Goal: Check status: Check status

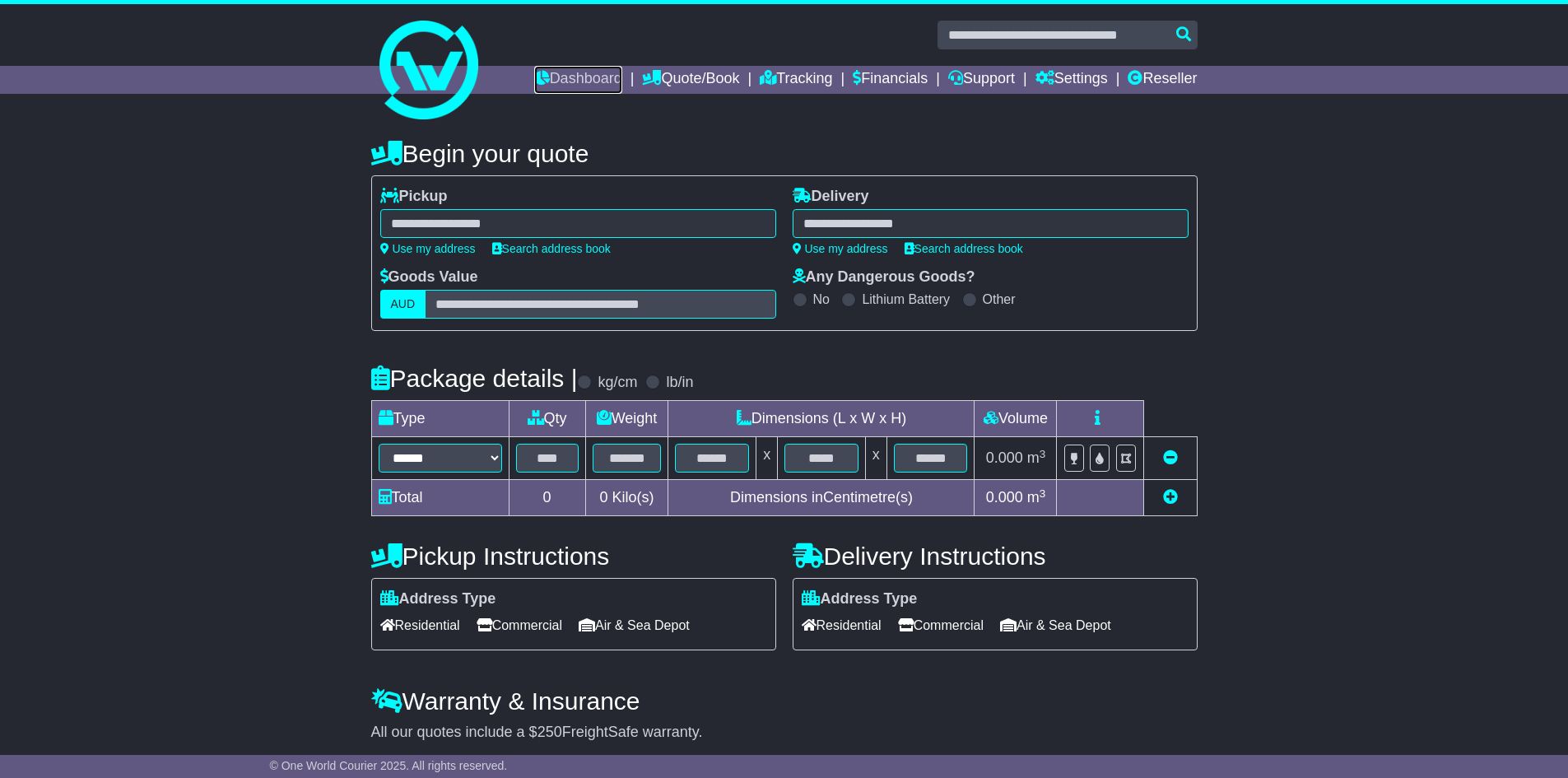
drag, startPoint x: 566, startPoint y: 77, endPoint x: 758, endPoint y: 215, distance: 236.4
click at [566, 77] on link "Dashboard" at bounding box center [578, 79] width 88 height 28
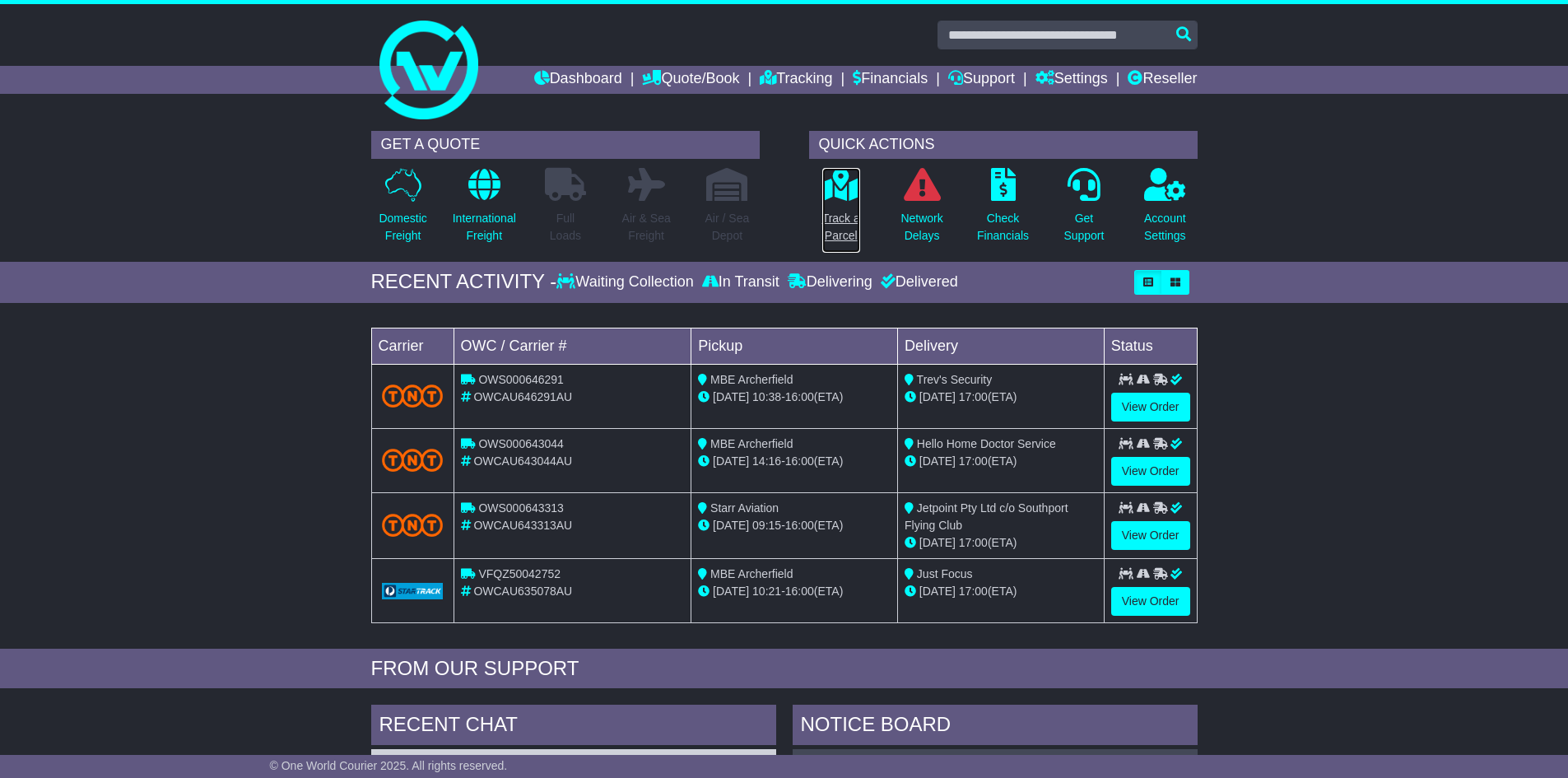
click at [840, 227] on p "Track a Parcel" at bounding box center [842, 227] width 38 height 35
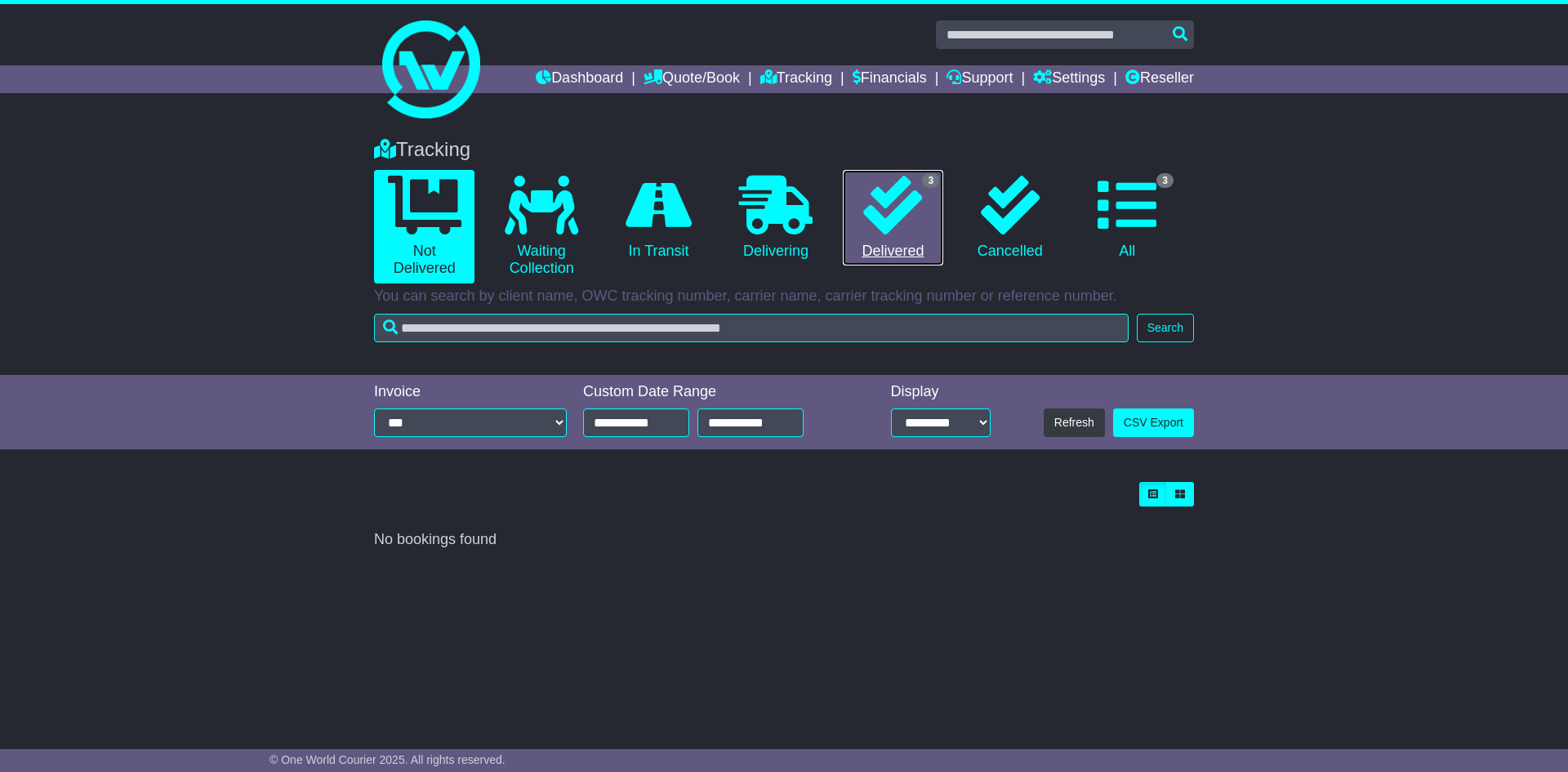
click at [889, 209] on icon at bounding box center [892, 204] width 59 height 59
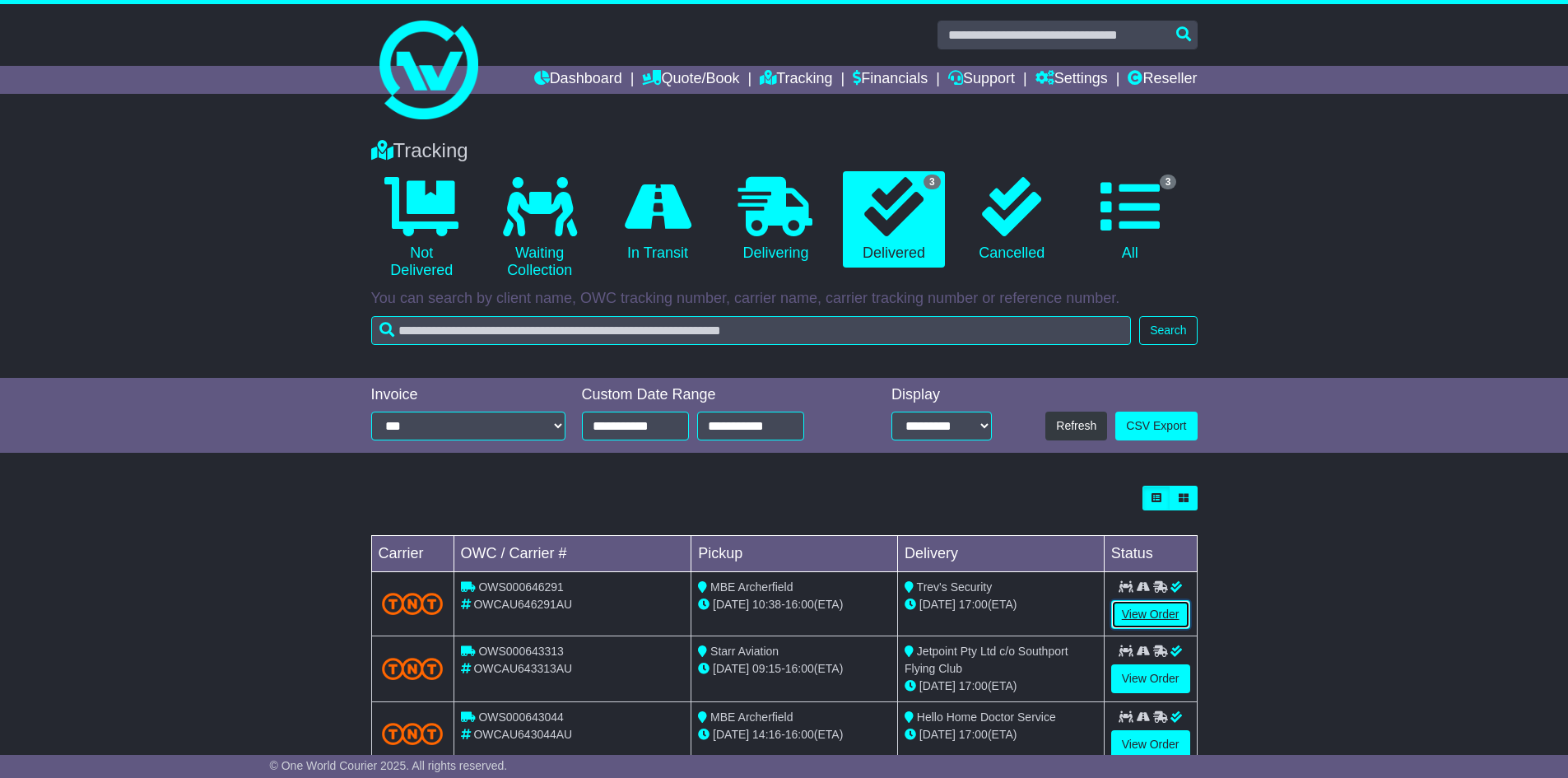
click at [1165, 611] on link "View Order" at bounding box center [1150, 614] width 79 height 29
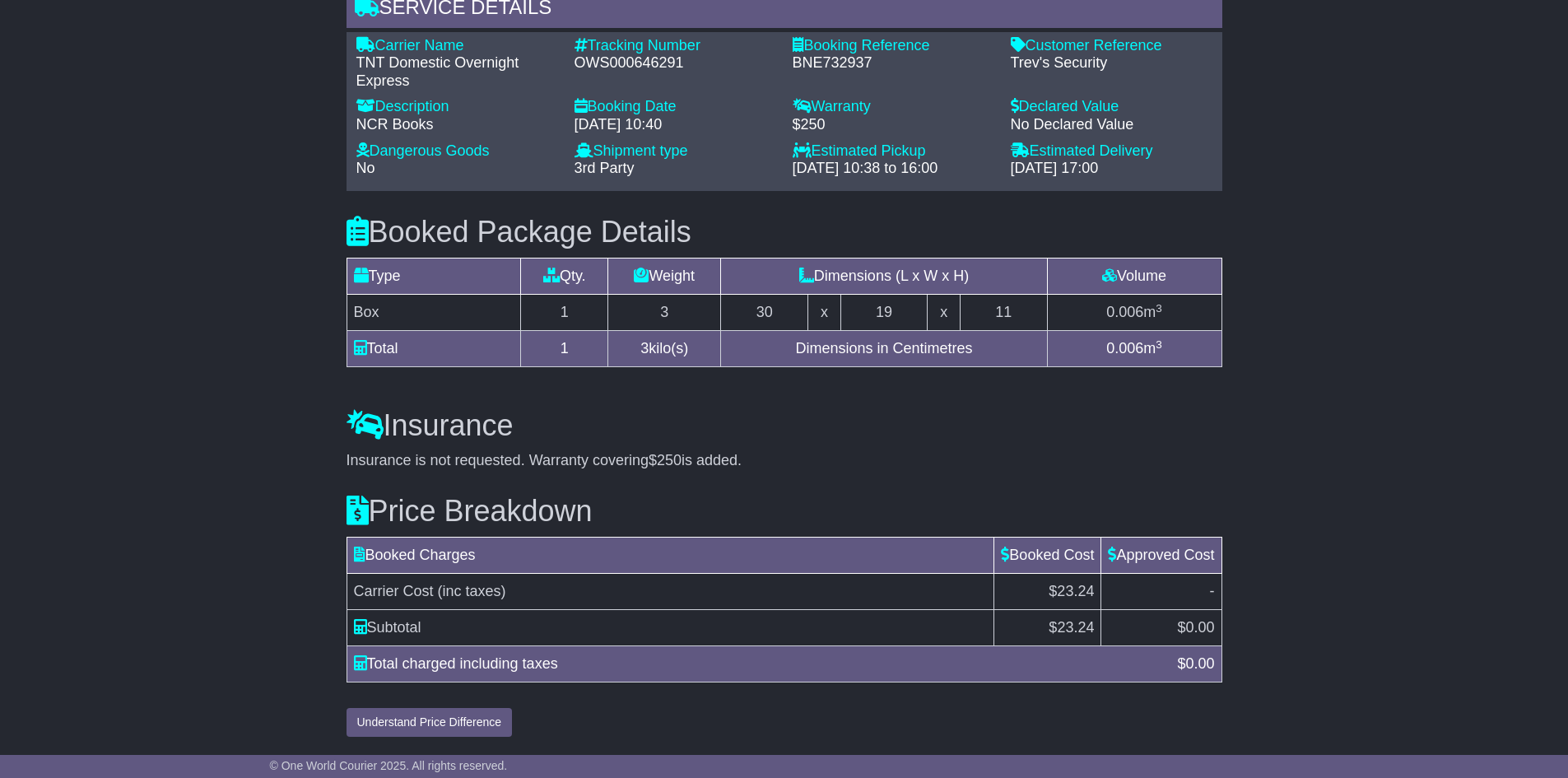
scroll to position [727, 0]
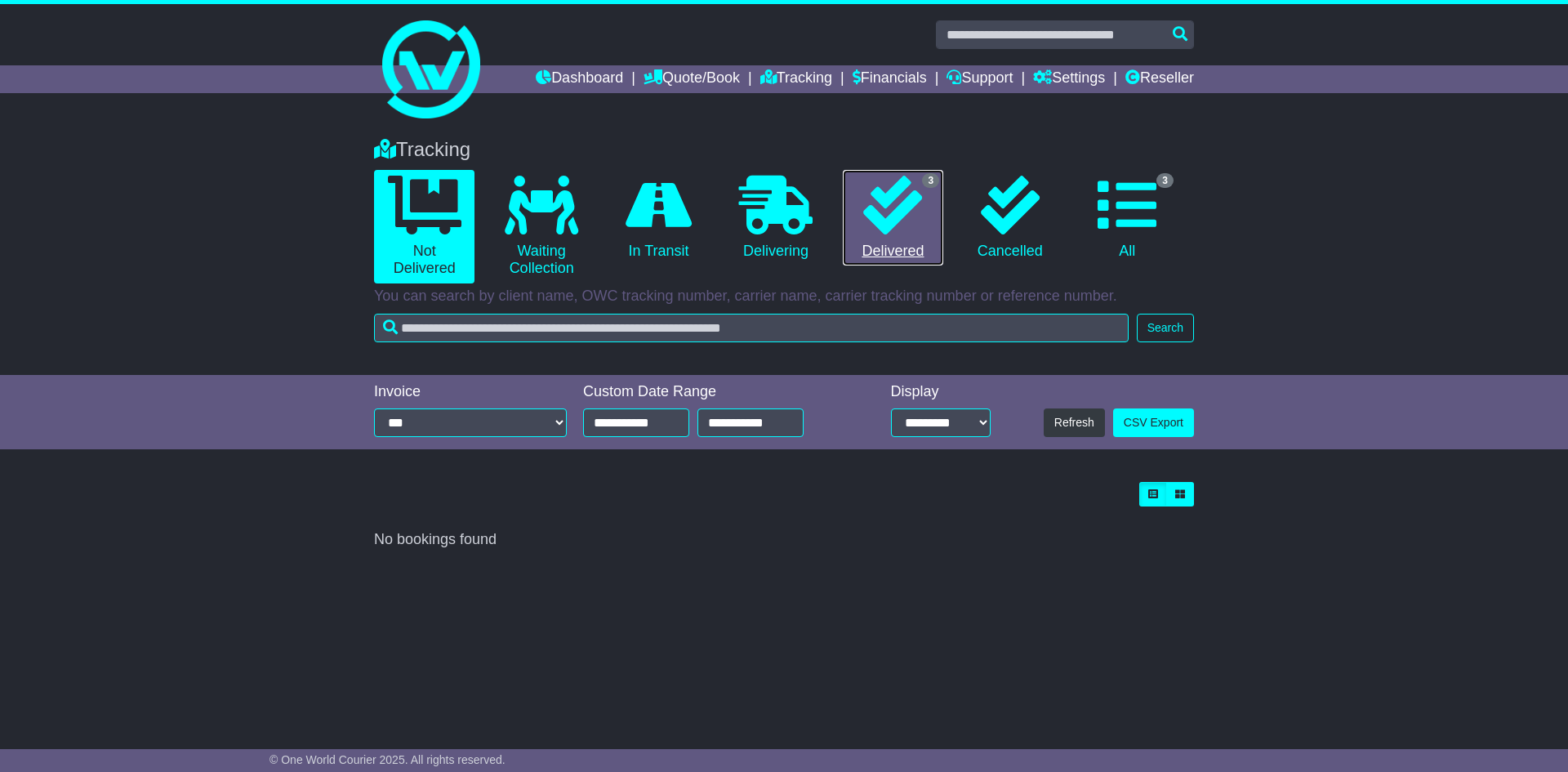
click at [912, 209] on icon at bounding box center [892, 204] width 59 height 59
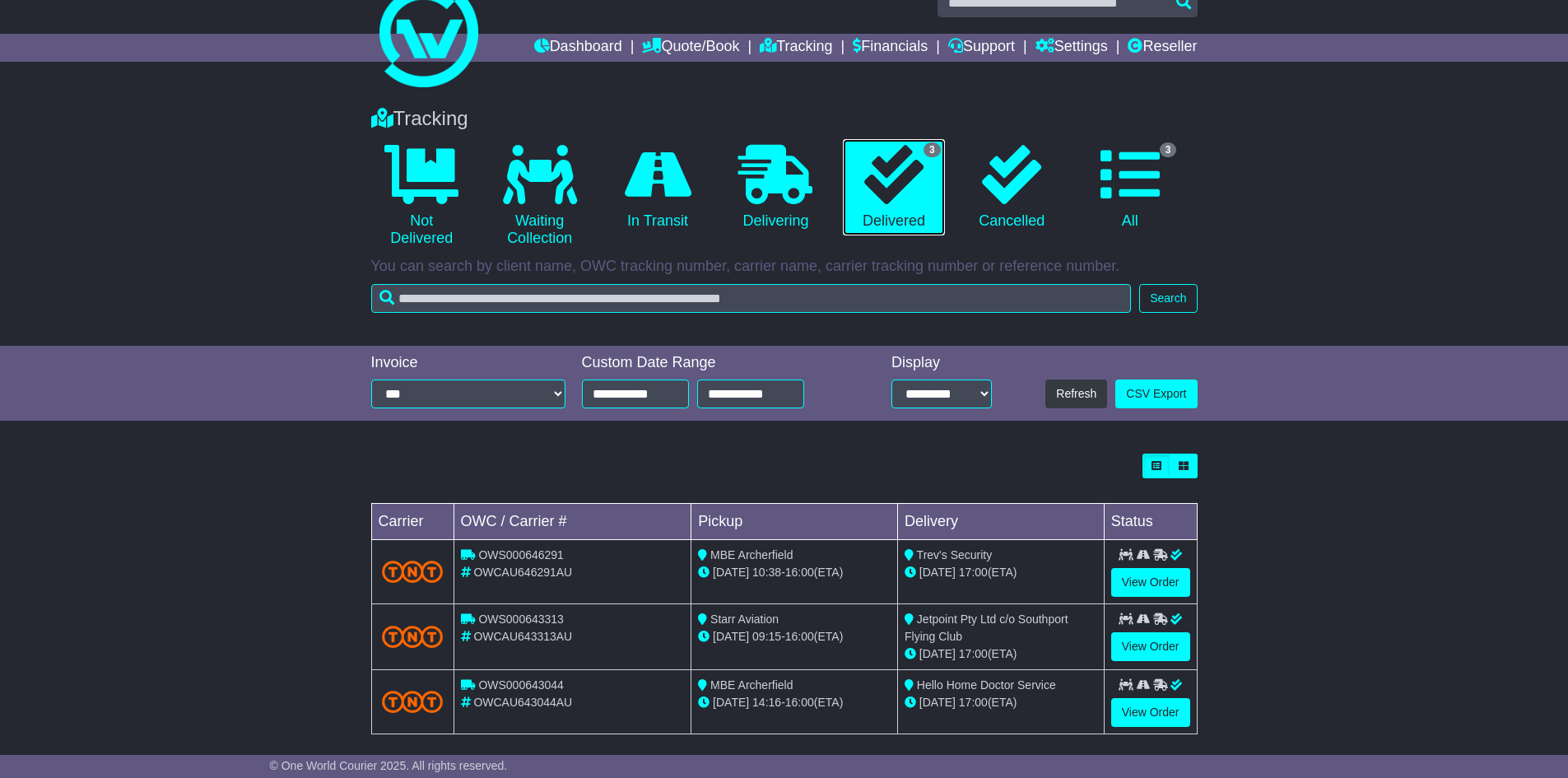
scroll to position [47, 0]
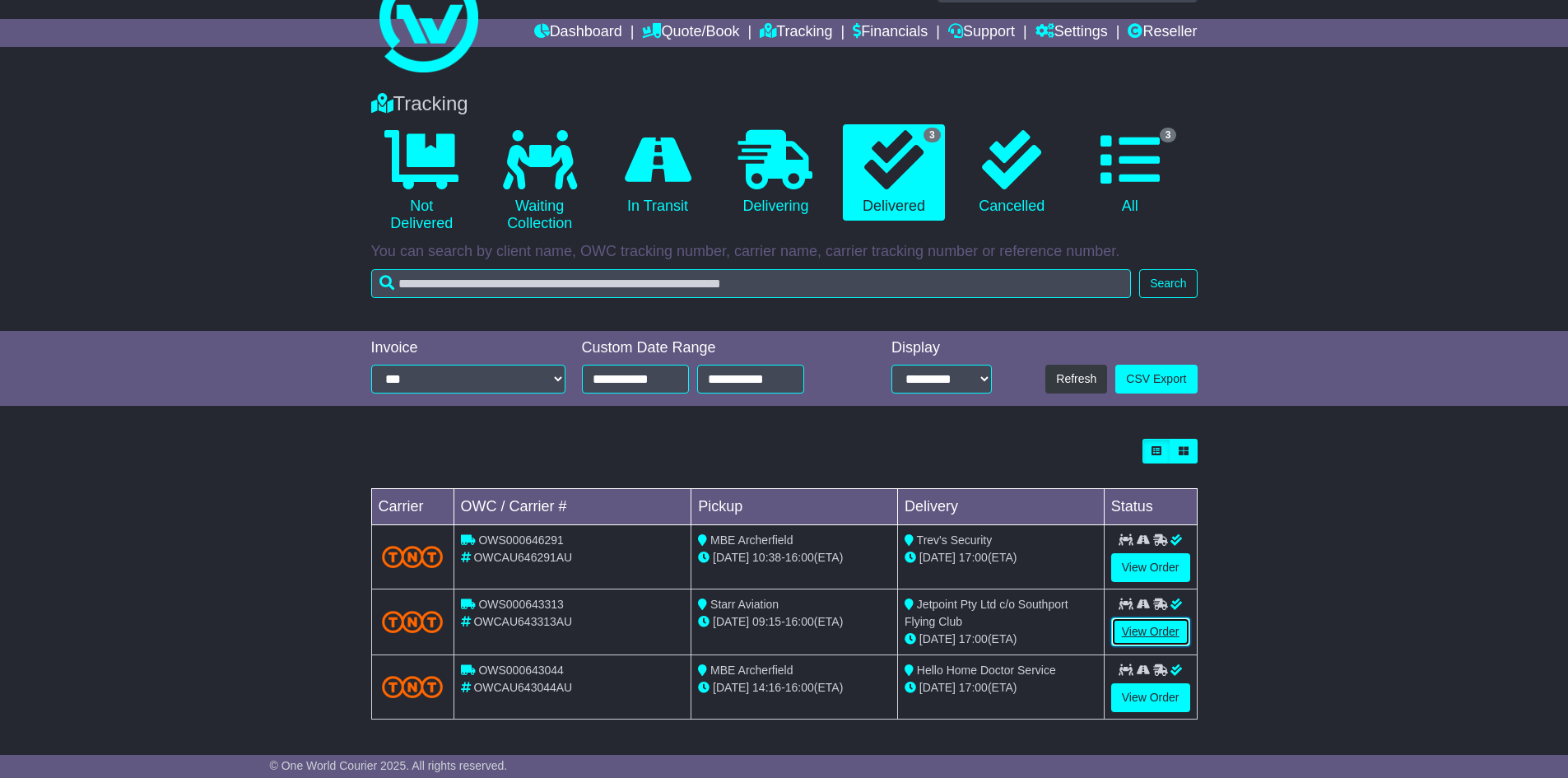
click at [1160, 628] on link "View Order" at bounding box center [1150, 631] width 79 height 29
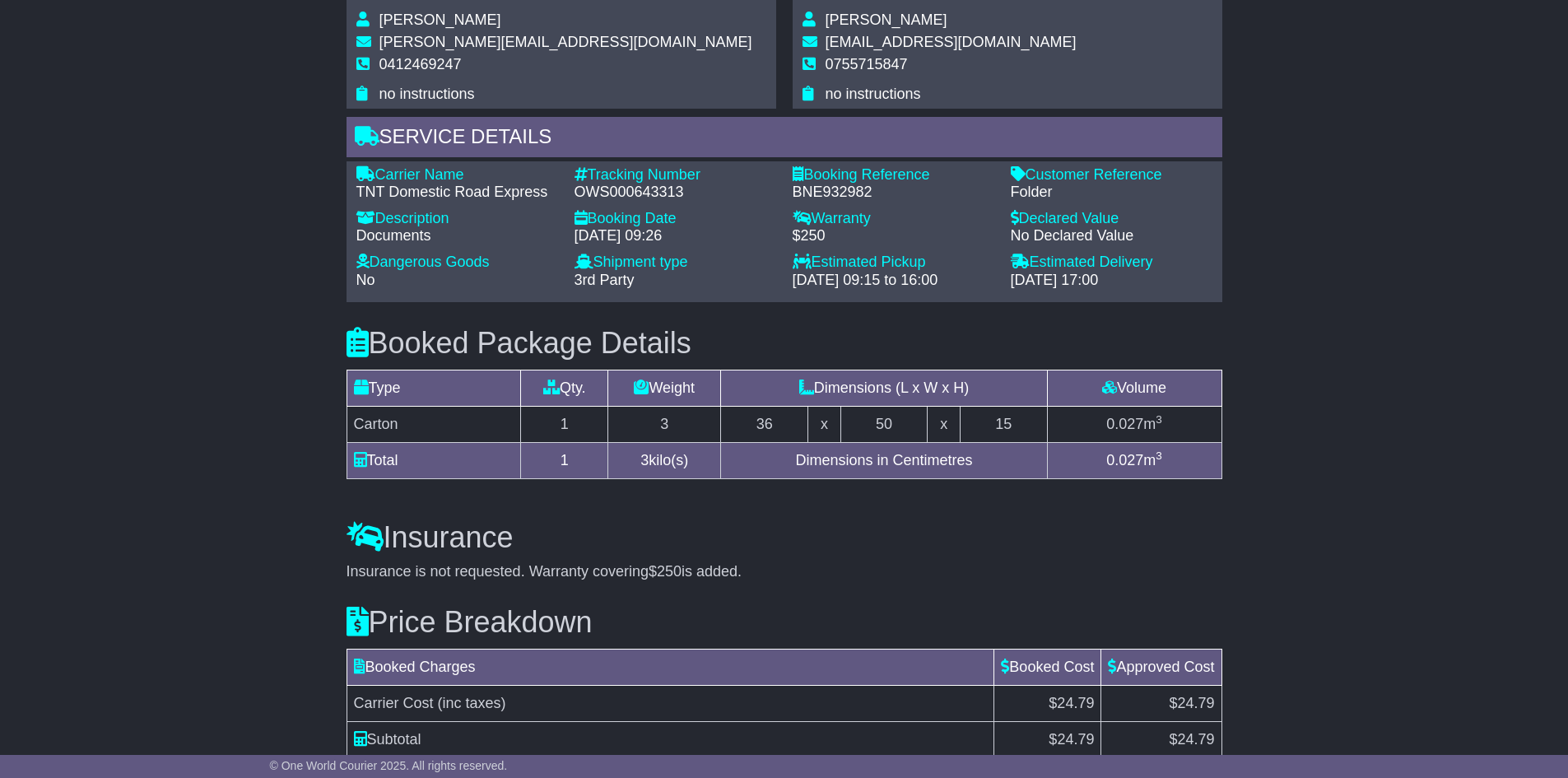
scroll to position [1285, 0]
